Goal: Check status

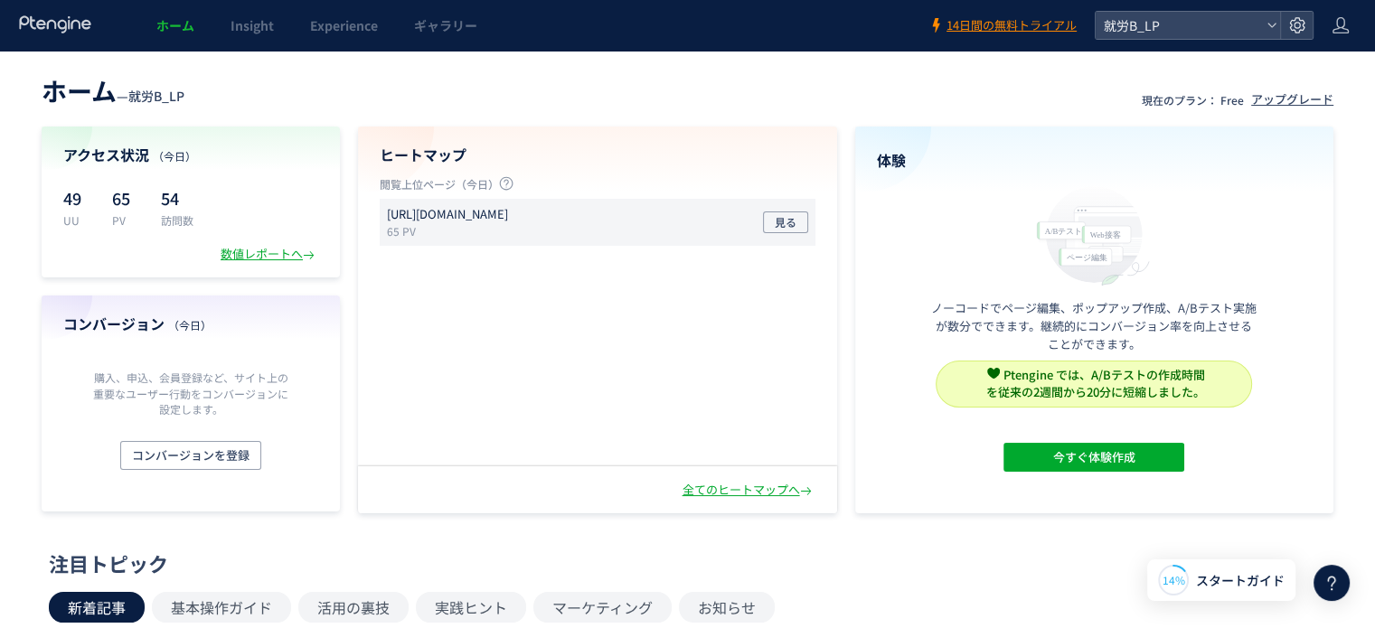
click at [425, 231] on p "65 PV" at bounding box center [451, 230] width 128 height 15
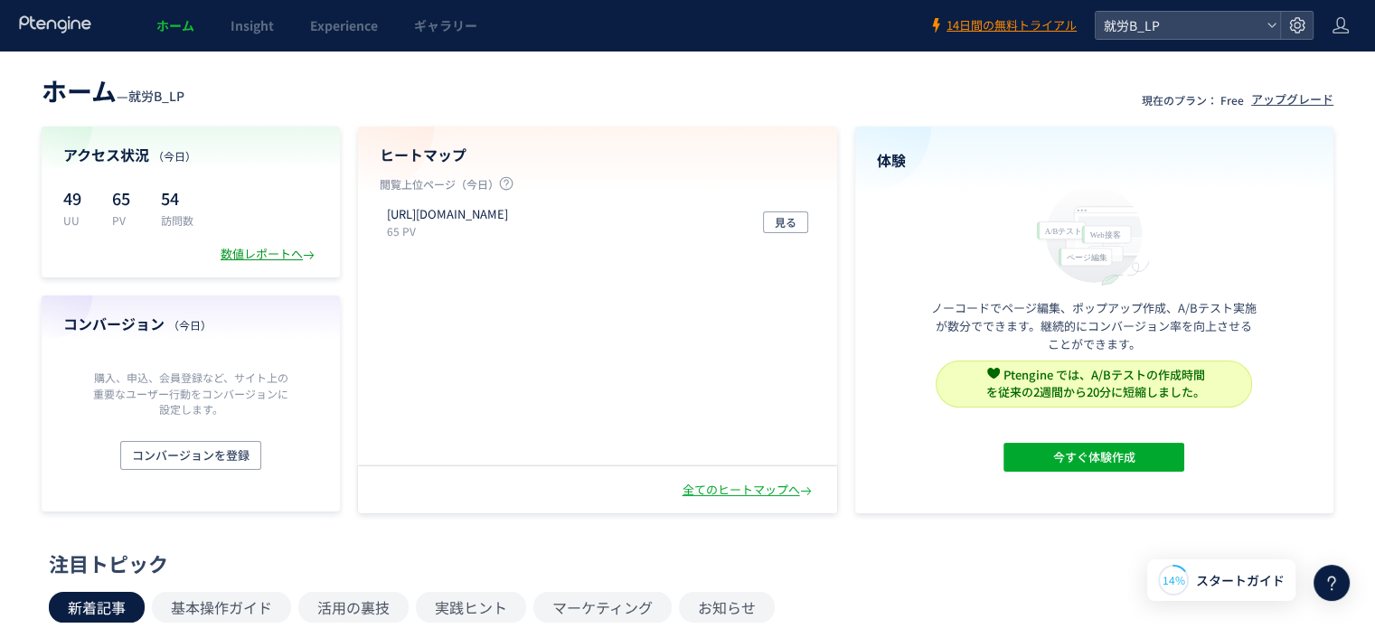
click at [260, 248] on div "数値レポートへ" at bounding box center [270, 254] width 98 height 17
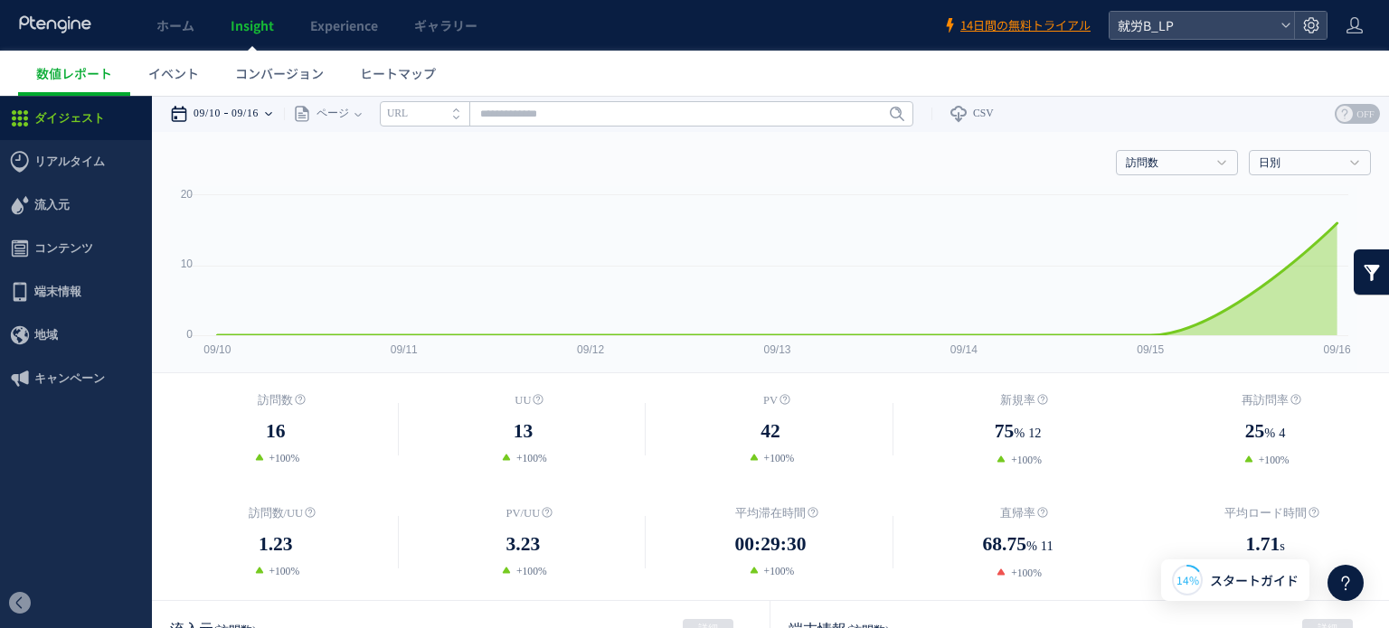
click at [247, 108] on time "09/16" at bounding box center [244, 114] width 27 height 36
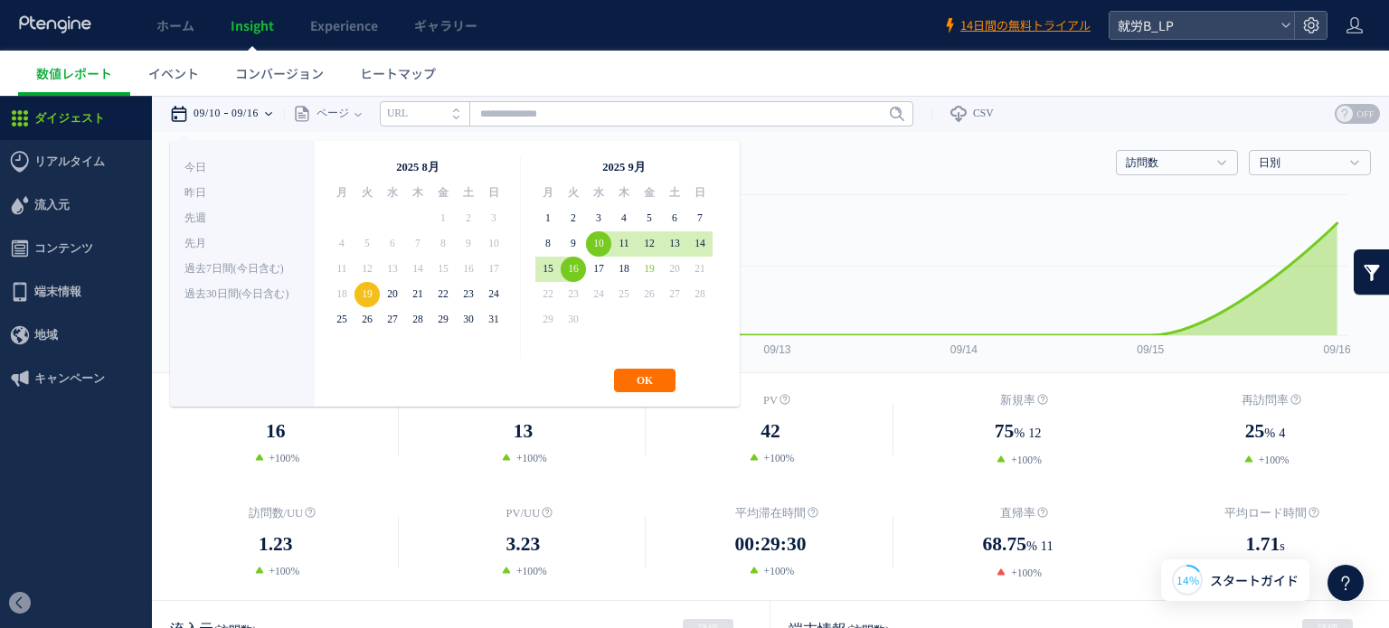
click at [207, 154] on div "今日 昨日 先週 先月 過去7日間(今日含む) 過去30日間(今日含む) OK Cancel" at bounding box center [242, 274] width 145 height 266
click at [202, 162] on li "今日" at bounding box center [242, 167] width 116 height 25
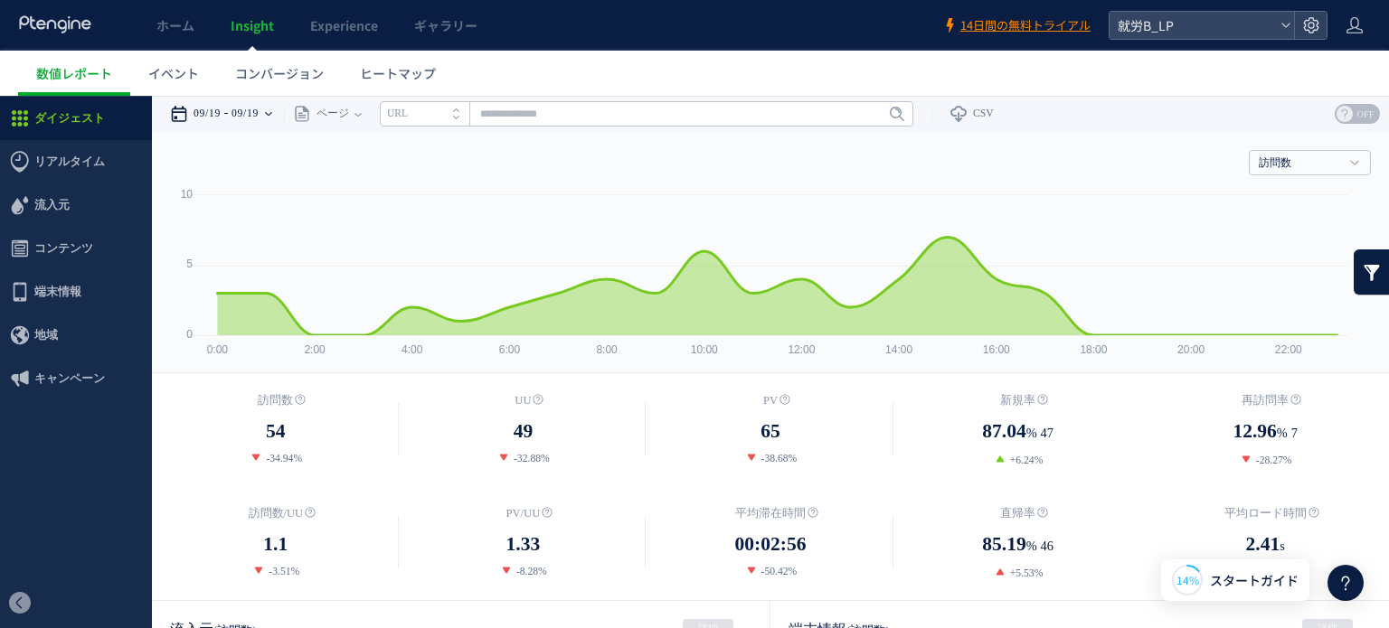
click at [255, 116] on time "09/19" at bounding box center [244, 114] width 27 height 36
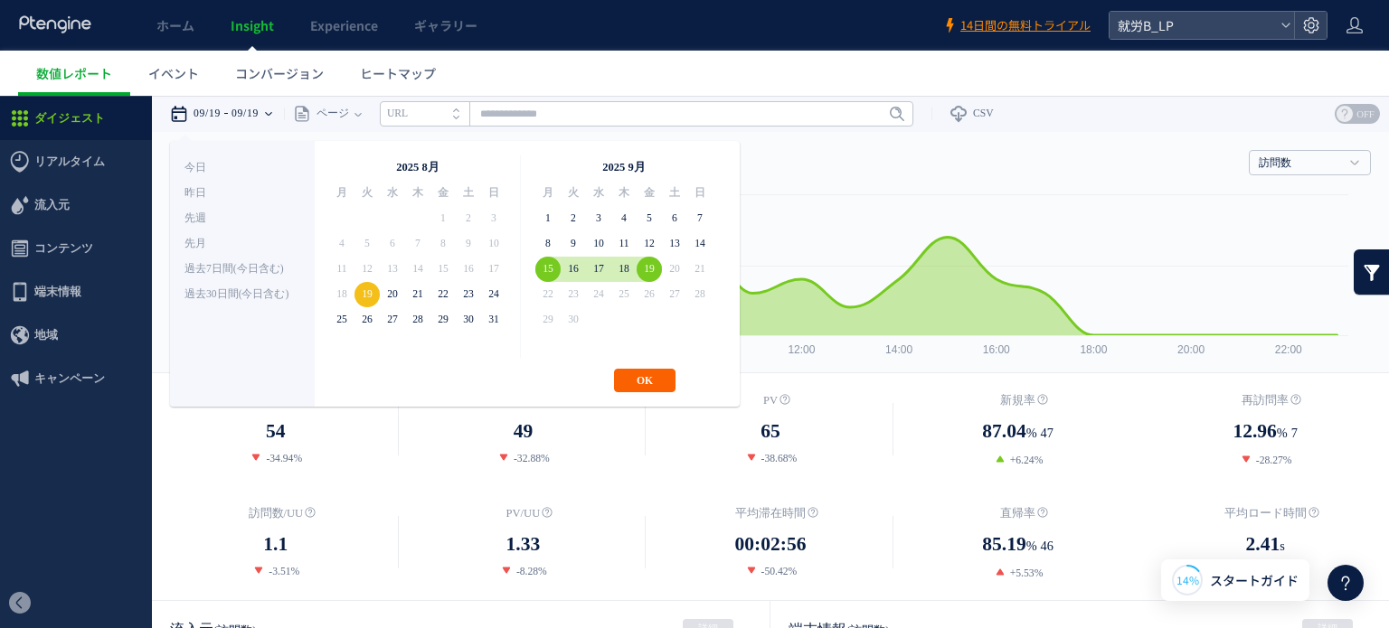
click at [647, 384] on button "OK" at bounding box center [644, 381] width 61 height 24
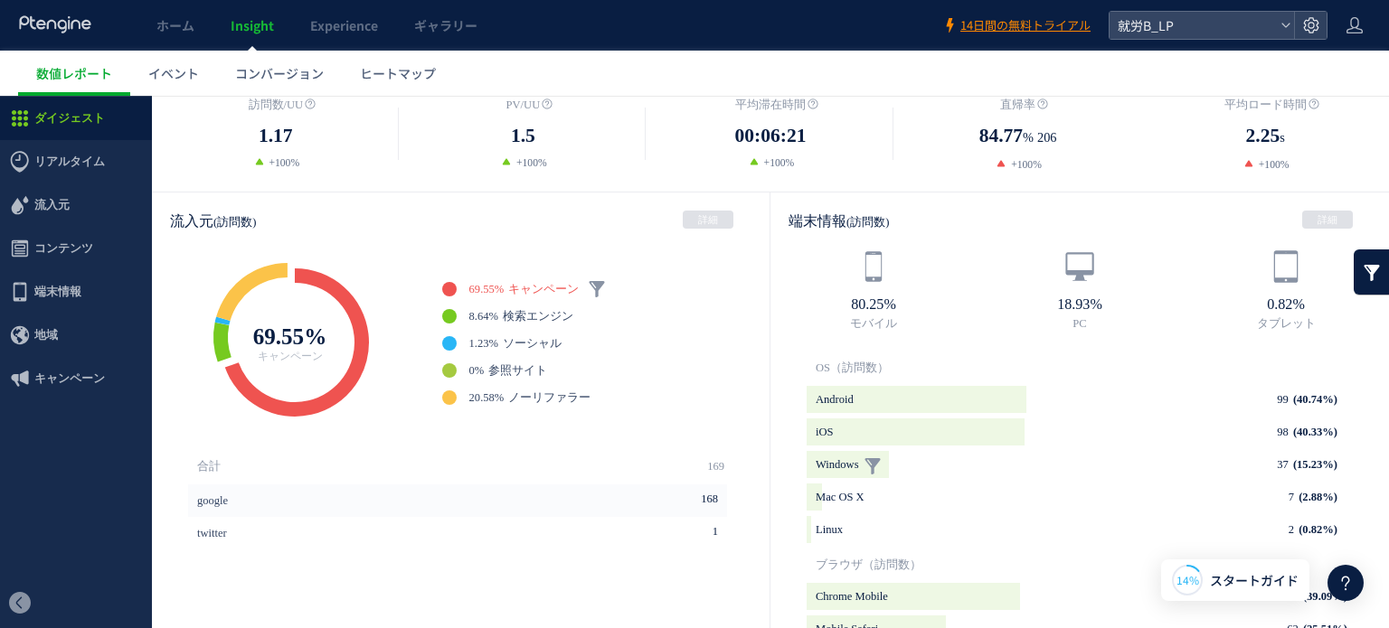
scroll to position [405, 0]
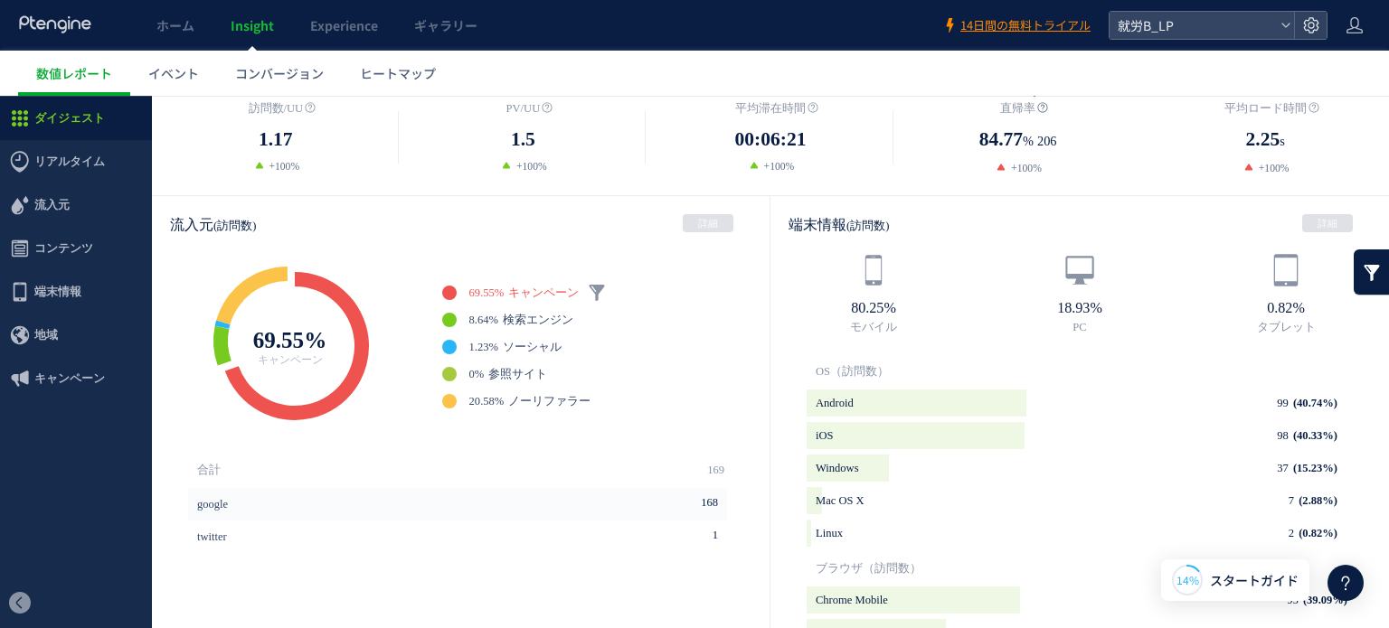
click at [1037, 105] on icon at bounding box center [1042, 107] width 11 height 11
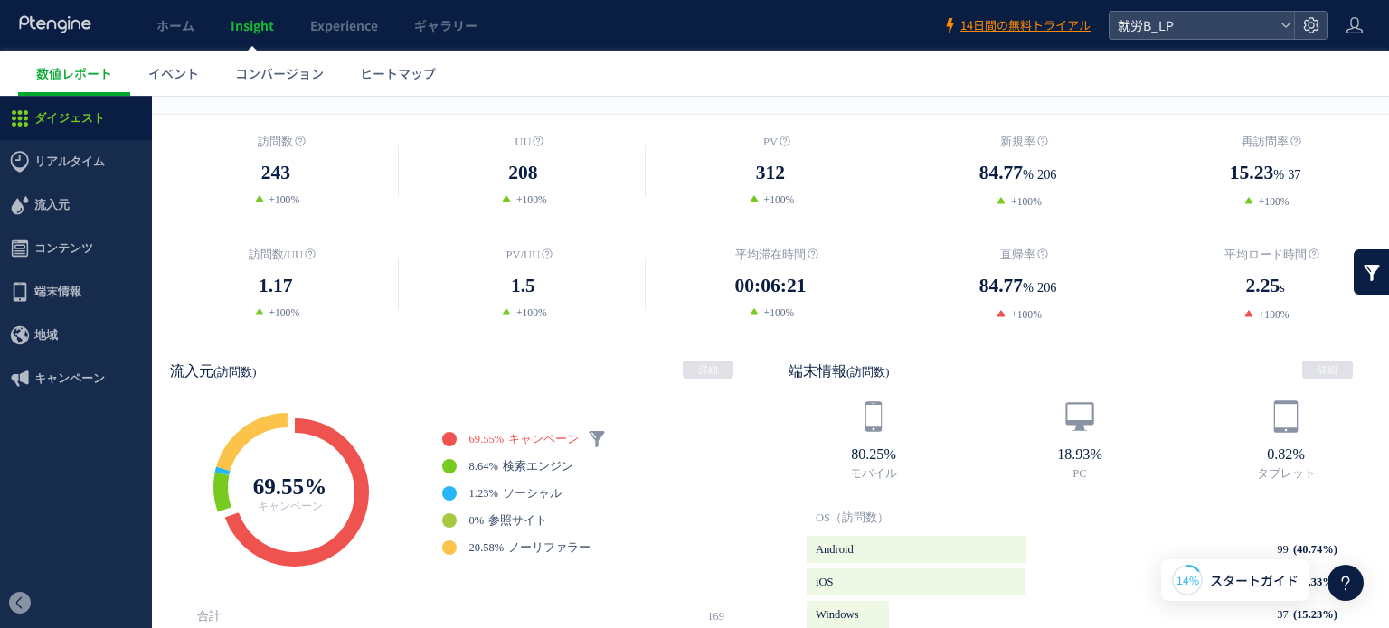
scroll to position [257, 0]
click at [809, 81] on ul "数値レポート イベント コンバージョン ヒートマップ" at bounding box center [703, 73] width 1370 height 45
